Goal: Information Seeking & Learning: Understand process/instructions

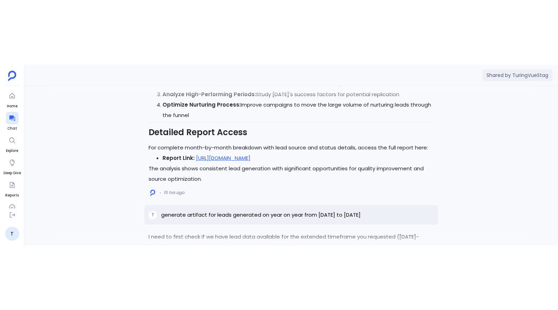
scroll to position [-321, 0]
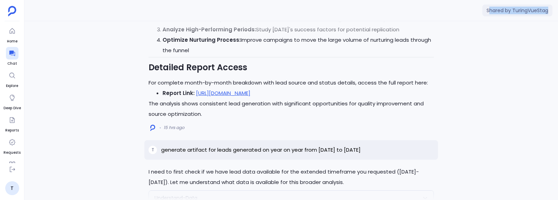
drag, startPoint x: 488, startPoint y: 9, endPoint x: 557, endPoint y: 9, distance: 69.4
click at [557, 9] on div "Shared by TuringVueStag" at bounding box center [290, 10] width 533 height 21
click at [531, 10] on span "Shared by TuringVueStag" at bounding box center [517, 11] width 70 height 12
click at [464, 58] on div "I need to first check if we have lead data available for the extended timeframe…" at bounding box center [290, 110] width 533 height 179
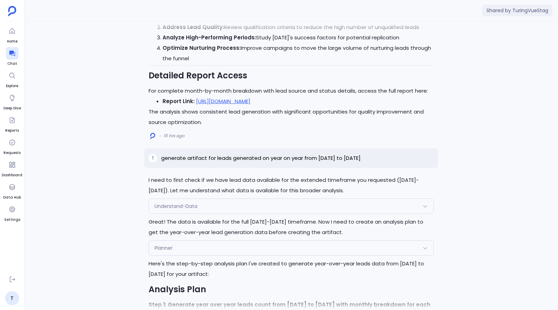
scroll to position [-219, 0]
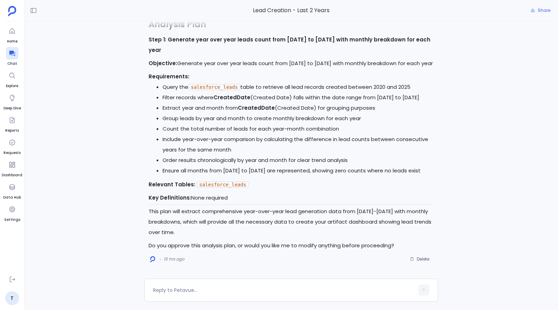
scroll to position [-1114, 0]
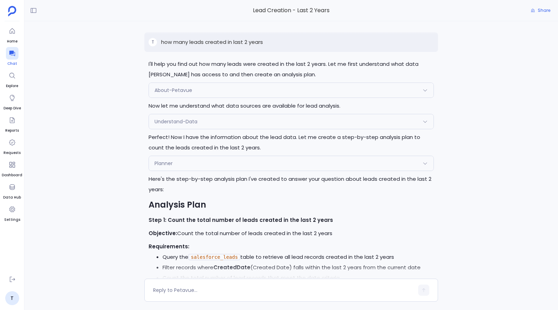
click at [12, 53] on icon at bounding box center [12, 54] width 6 height 6
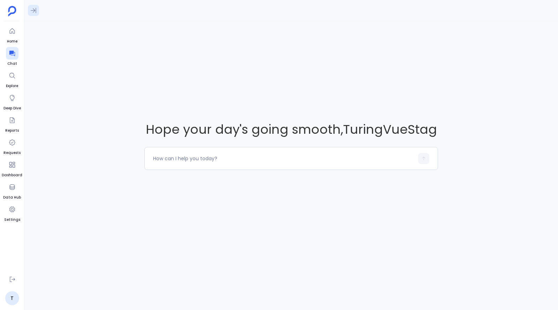
click at [33, 10] on icon at bounding box center [33, 10] width 7 height 7
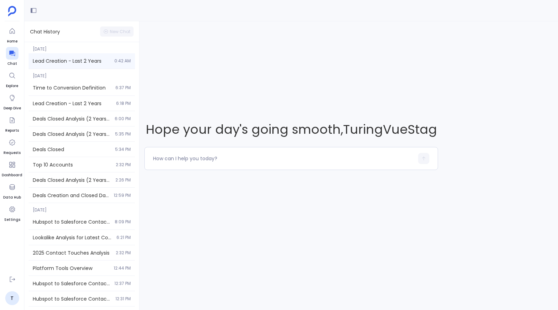
click at [61, 60] on span "Lead Creation - Last 2 Years" at bounding box center [71, 61] width 77 height 7
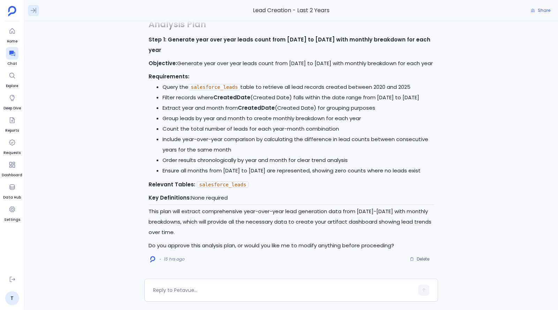
click at [34, 13] on icon at bounding box center [33, 10] width 7 height 7
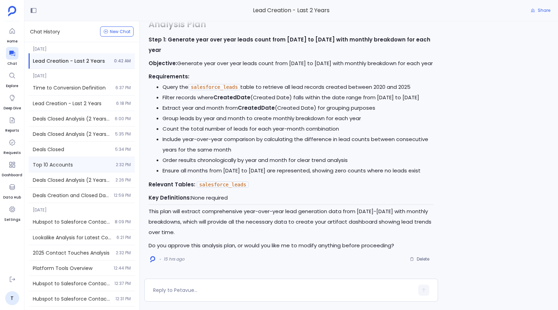
click at [68, 168] on span "Top 10 Accounts" at bounding box center [72, 164] width 79 height 7
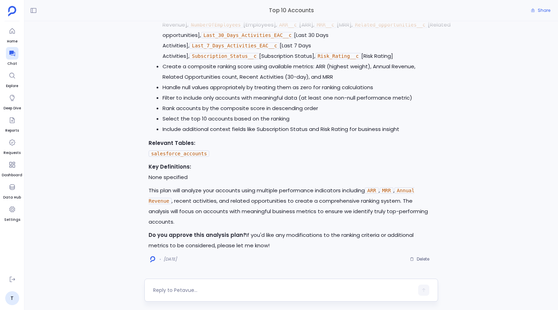
click at [156, 291] on textarea at bounding box center [283, 290] width 261 height 7
drag, startPoint x: 162, startPoint y: 259, endPoint x: 188, endPoint y: 257, distance: 26.6
click at [188, 257] on div "[DATE] Delete" at bounding box center [290, 259] width 285 height 11
click at [32, 13] on icon at bounding box center [33, 10] width 7 height 7
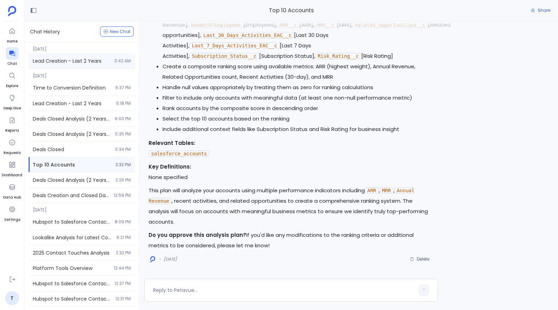
click at [106, 60] on span "Lead Creation - Last 2 Years" at bounding box center [71, 61] width 77 height 7
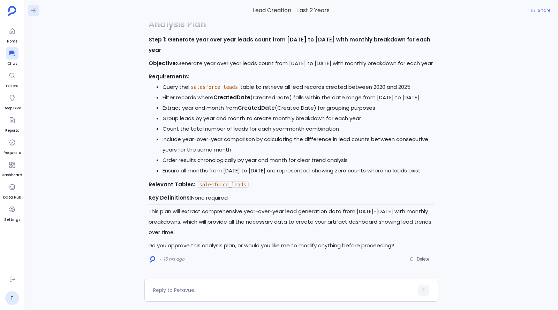
click at [33, 10] on icon at bounding box center [33, 10] width 7 height 7
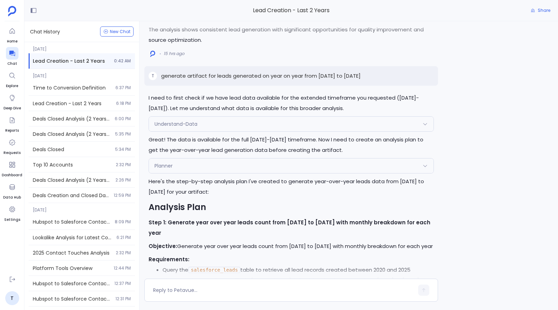
scroll to position [-194, 0]
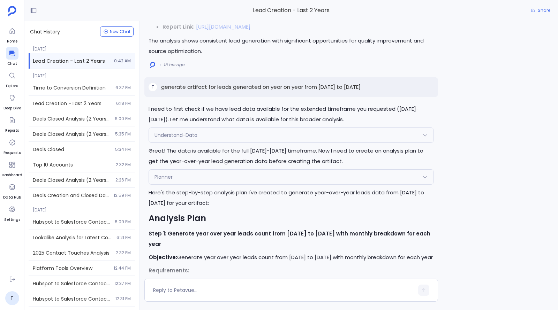
click at [260, 136] on div "Understand-Data" at bounding box center [291, 135] width 284 height 15
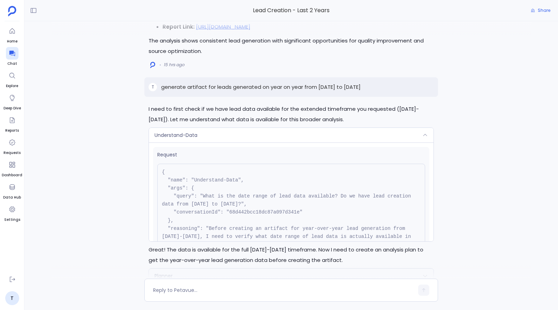
click at [260, 136] on div "Understand-Data" at bounding box center [291, 135] width 284 height 15
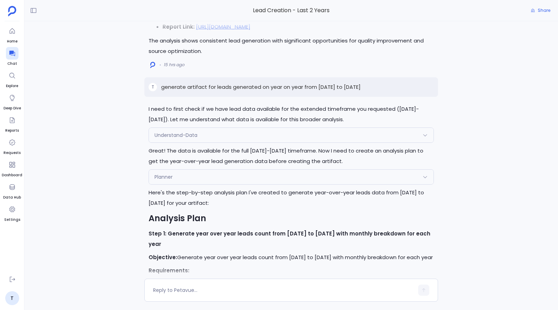
click at [260, 136] on div "Understand-Data" at bounding box center [291, 135] width 284 height 15
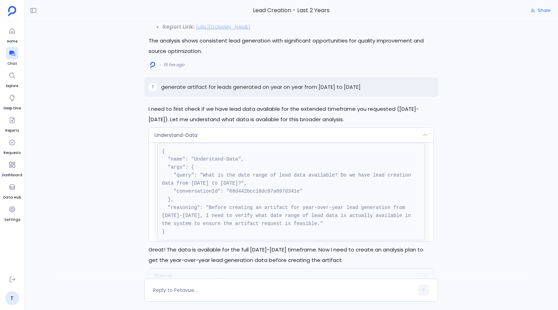
scroll to position [0, 0]
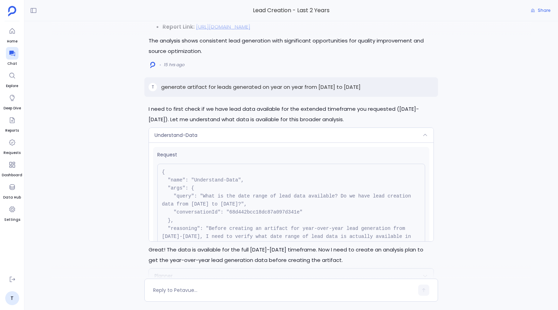
click at [244, 135] on div "Understand-Data" at bounding box center [291, 135] width 284 height 15
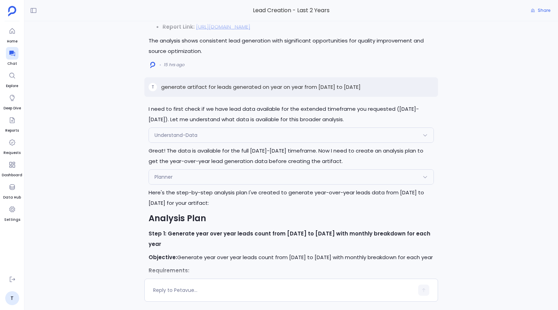
click at [246, 137] on div "Understand-Data" at bounding box center [291, 135] width 284 height 15
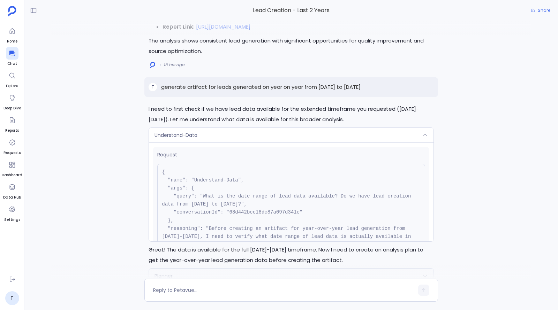
click at [292, 138] on div "Understand-Data" at bounding box center [291, 135] width 284 height 15
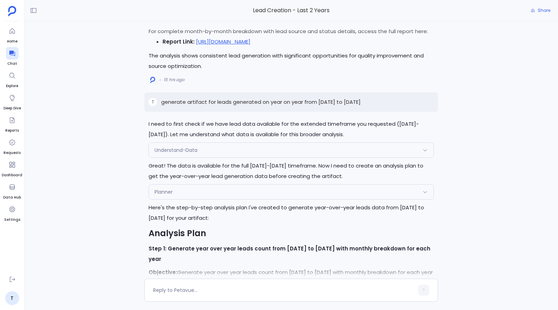
scroll to position [-194, 0]
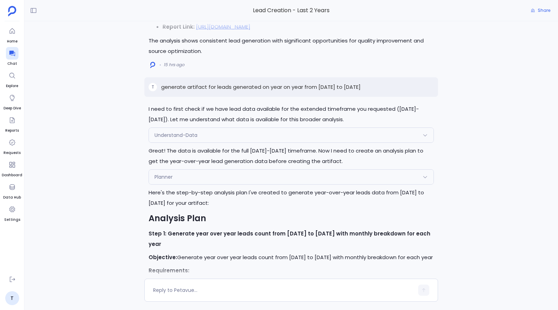
click at [292, 138] on div "Understand-Data" at bounding box center [291, 135] width 284 height 15
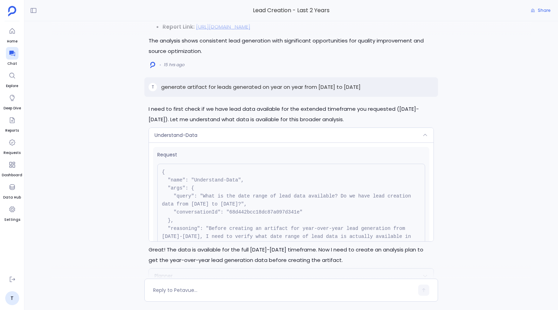
click at [292, 138] on div "Understand-Data" at bounding box center [291, 135] width 284 height 15
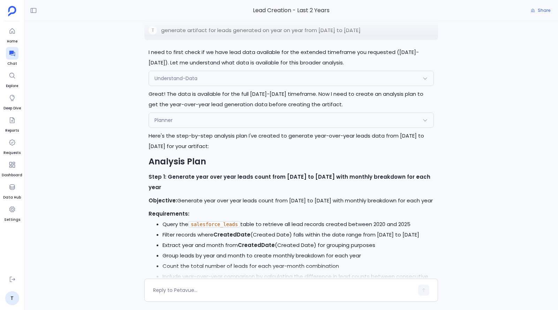
scroll to position [-139, 0]
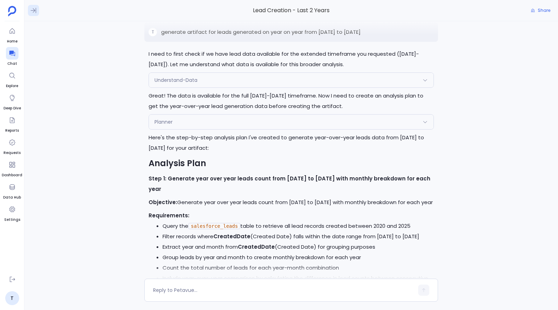
click at [32, 12] on icon at bounding box center [33, 10] width 7 height 7
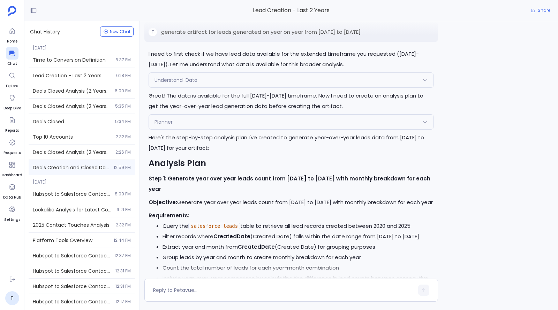
scroll to position [29, 0]
click at [75, 166] on span "Deals Creation and Closed Dates Range" at bounding box center [71, 166] width 77 height 7
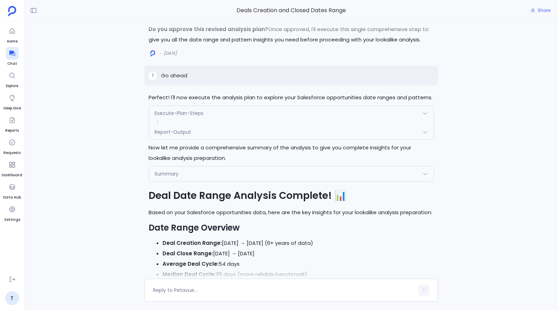
scroll to position [-343, 0]
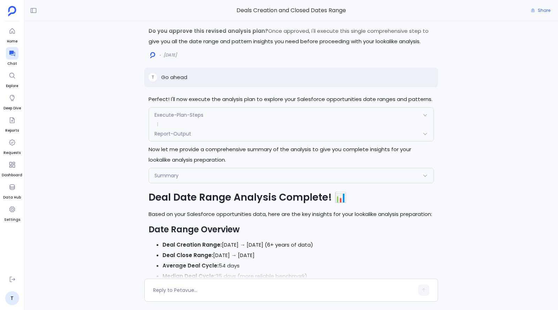
click at [203, 115] on div "Execute-Plan-Steps" at bounding box center [291, 115] width 284 height 15
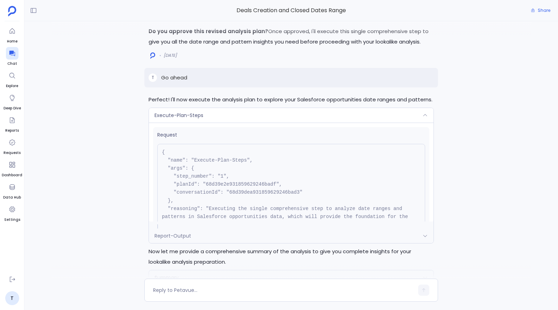
scroll to position [9, 0]
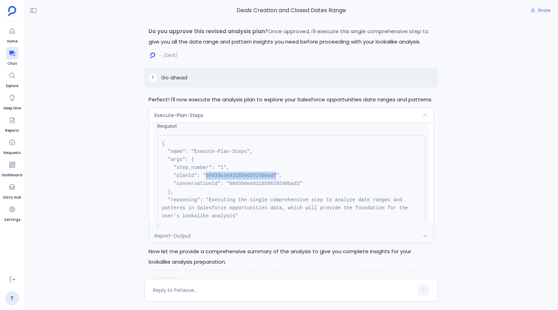
drag, startPoint x: 206, startPoint y: 175, endPoint x: 277, endPoint y: 175, distance: 71.5
click at [277, 175] on pre "{ "name": "Execute-Plan-Steps", "args": { "step_number": "1", "planId": "68d39e…" at bounding box center [291, 184] width 268 height 98
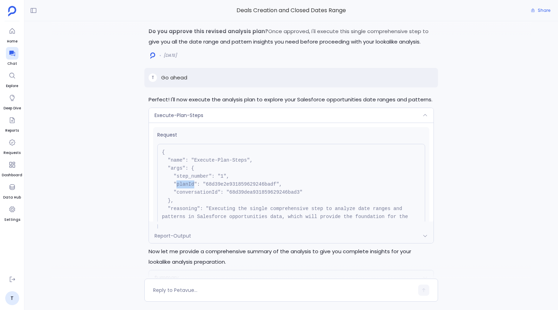
drag, startPoint x: 176, startPoint y: 185, endPoint x: 195, endPoint y: 185, distance: 18.5
click at [195, 185] on pre "{ "name": "Execute-Plan-Steps", "args": { "step_number": "1", "planId": "68d39e…" at bounding box center [291, 193] width 268 height 98
